Goal: Task Accomplishment & Management: Complete application form

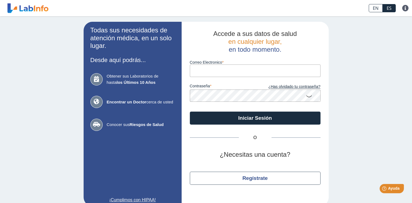
scroll to position [8, 0]
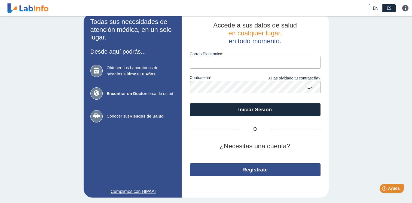
click at [271, 167] on button "Regístrate" at bounding box center [255, 169] width 131 height 13
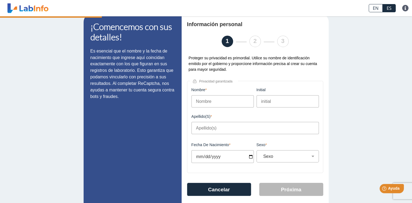
click at [226, 101] on input "Nombre" at bounding box center [222, 101] width 62 height 12
type input "VICTOR"
type input "R"
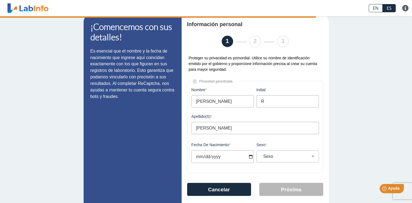
type input "MORALES CRUZ"
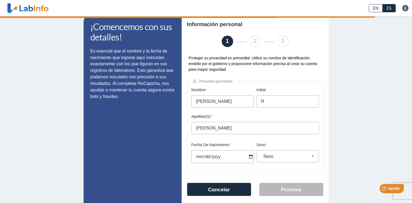
click at [204, 158] on input "Fecha de Nacimiento" at bounding box center [222, 156] width 62 height 13
type input "1978-01-05"
click at [271, 158] on select "Sexo Masculino Femenino" at bounding box center [289, 156] width 57 height 5
select select "M"
click at [261, 155] on select "Sexo Masculino Femenino" at bounding box center [289, 156] width 57 height 5
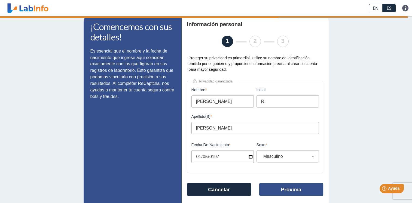
click at [287, 193] on button "Próxima" at bounding box center [291, 189] width 64 height 13
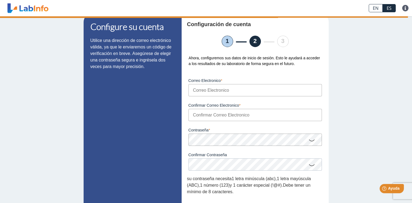
click at [210, 90] on input "Correo Electronico" at bounding box center [254, 90] width 133 height 12
type input "V"
type input "vr_morales@yahoo.com"
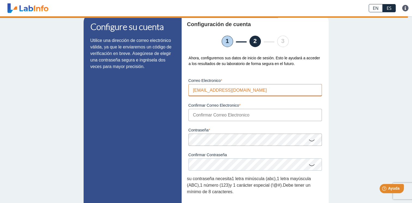
type input "vr_morales@yahoo.com"
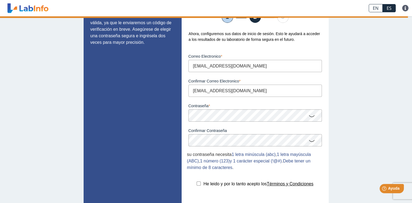
scroll to position [75, 0]
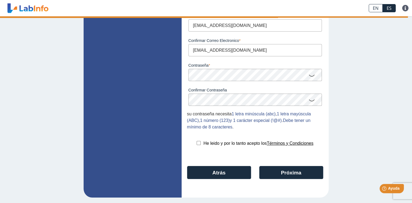
click at [196, 143] on input "checkbox" at bounding box center [198, 143] width 4 height 4
checkbox input "true"
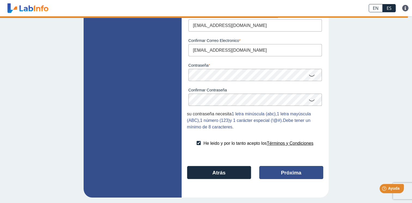
click at [276, 177] on button "Próxima" at bounding box center [291, 172] width 64 height 13
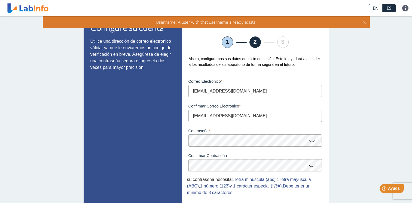
scroll to position [0, 0]
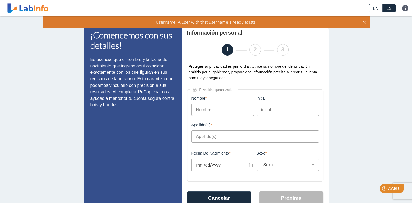
click at [7, 0] on header "EN ES Preguntas Frecuentes Política de privacidad EN ES Preguntas Frecuentes Po…" at bounding box center [206, 8] width 412 height 16
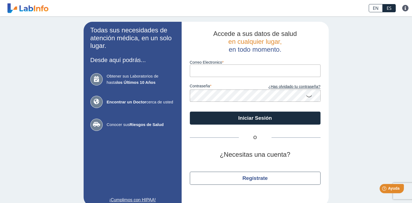
click at [248, 73] on input "Correo Electronico" at bounding box center [255, 70] width 131 height 12
type input "vr_morales@yahoo.com"
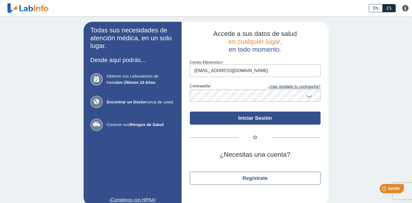
click at [261, 116] on button "Iniciar Sesión" at bounding box center [255, 118] width 131 height 13
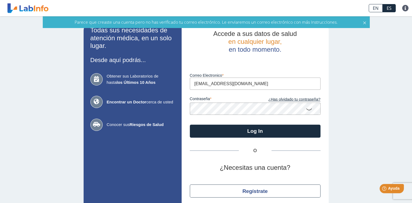
click at [84, 105] on app-login "Todas sus necesidades de atención médica, en un solo lugar. Desde aquí podrás..…" at bounding box center [206, 120] width 245 height 197
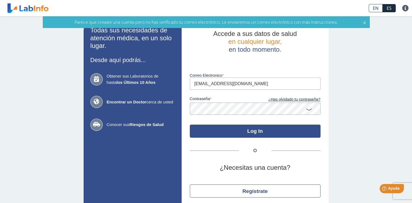
click at [216, 131] on button "Log In" at bounding box center [255, 131] width 131 height 13
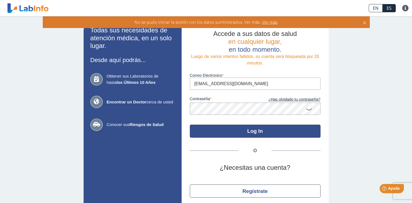
click at [248, 128] on button "Log In" at bounding box center [255, 131] width 131 height 13
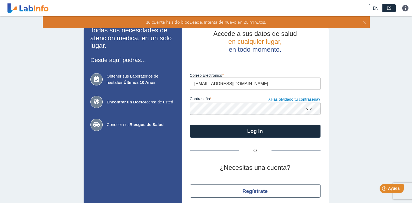
click at [293, 99] on link "¿Has olvidado tu contraseña?" at bounding box center [287, 100] width 65 height 6
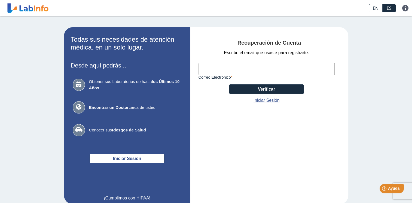
click at [229, 67] on input "Correo Electronico" at bounding box center [266, 69] width 136 height 12
type input "vr_morales@yahoo.com"
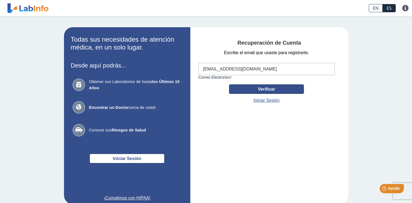
click at [252, 87] on button "Verificar" at bounding box center [266, 89] width 75 height 10
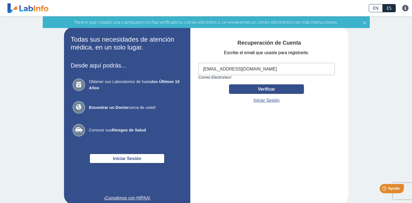
click at [268, 87] on button "Verificar" at bounding box center [266, 89] width 75 height 10
click at [270, 90] on button "Verificar" at bounding box center [266, 89] width 75 height 10
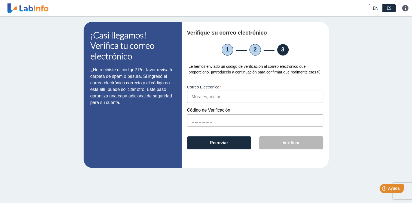
paste input "8A8AFD"
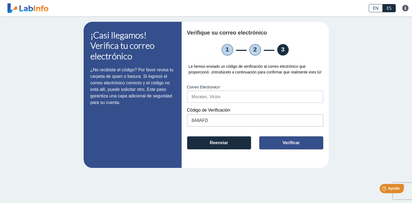
type input "8A8AFD"
click at [286, 143] on button "Verificar" at bounding box center [291, 142] width 64 height 13
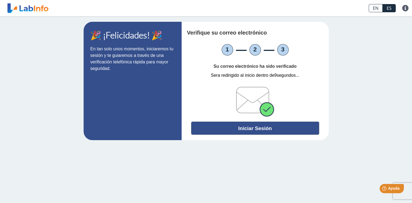
click at [272, 127] on button "Iniciar Sesión" at bounding box center [255, 128] width 128 height 13
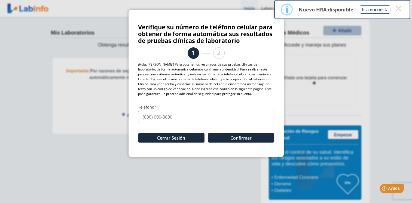
drag, startPoint x: 144, startPoint y: 118, endPoint x: 156, endPoint y: 114, distance: 12.6
click at [144, 118] on input "Teléfono" at bounding box center [206, 117] width 136 height 12
type input "[PHONE_NUMBER]"
click at [220, 136] on button "Confirmar" at bounding box center [241, 138] width 66 height 10
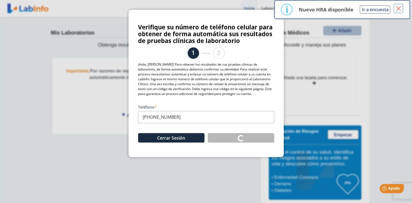
click at [398, 8] on button "×" at bounding box center [398, 9] width 10 height 10
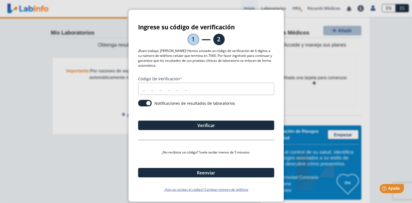
click at [142, 89] on input "Código de verificación" at bounding box center [206, 89] width 136 height 12
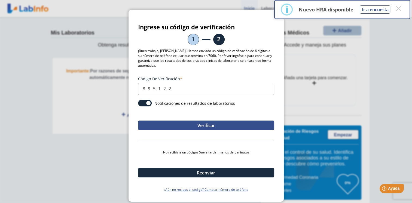
type input "895122"
click at [248, 127] on button "Verificar" at bounding box center [206, 126] width 136 height 10
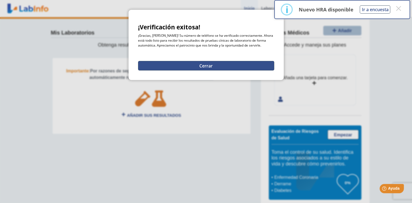
click at [216, 67] on button "Cerrar" at bounding box center [206, 66] width 136 height 10
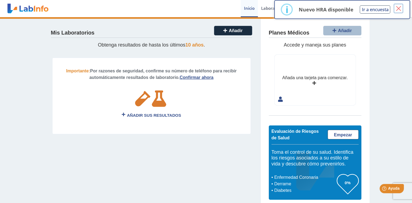
click at [397, 7] on button "×" at bounding box center [398, 9] width 10 height 10
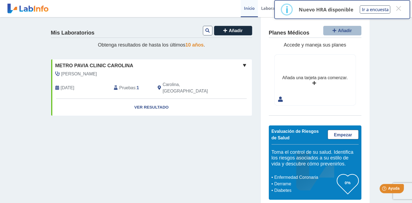
click at [128, 85] on span "Pruebas" at bounding box center [127, 88] width 16 height 7
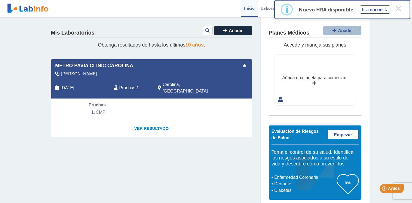
click at [151, 121] on link "Ver Resultado" at bounding box center [151, 128] width 201 height 17
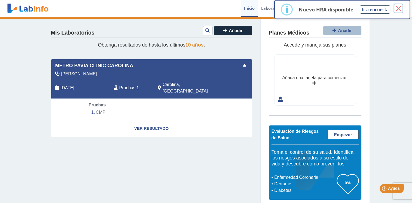
click at [398, 8] on button "×" at bounding box center [398, 9] width 10 height 10
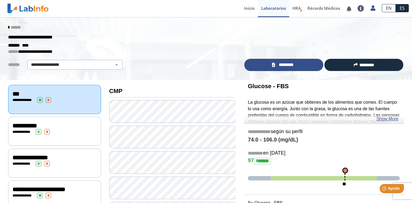
click at [304, 63] on link "*********" at bounding box center [283, 65] width 79 height 12
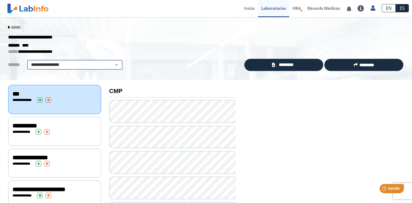
click at [85, 64] on select "**********" at bounding box center [75, 64] width 92 height 7
click at [100, 41] on div "**********" at bounding box center [206, 37] width 404 height 10
click at [11, 26] on span "******" at bounding box center [16, 27] width 10 height 4
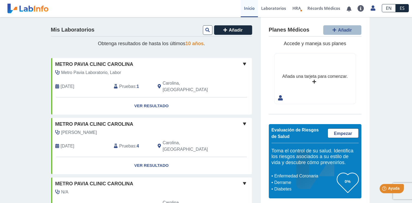
click at [127, 83] on span "Pruebas" at bounding box center [127, 86] width 16 height 7
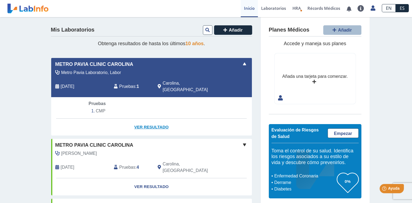
click at [145, 120] on link "Ver Resultado" at bounding box center [151, 127] width 201 height 17
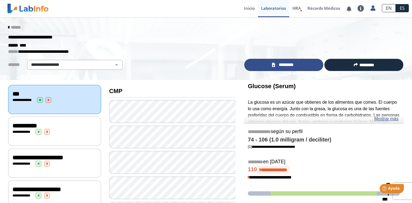
click at [276, 65] on span "*********" at bounding box center [285, 65] width 19 height 6
